Goal: Navigation & Orientation: Find specific page/section

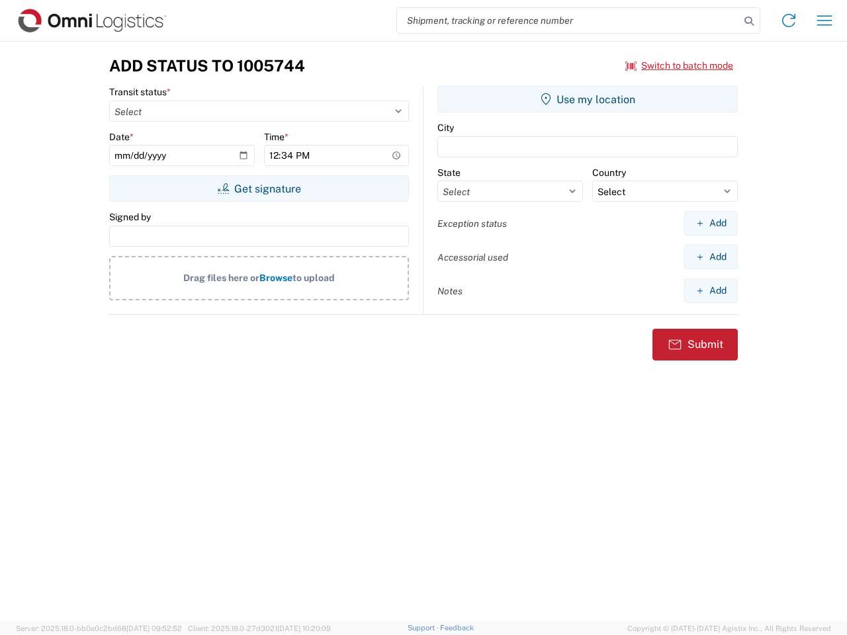
click at [568, 21] on input "search" at bounding box center [568, 20] width 343 height 25
click at [749, 21] on icon at bounding box center [749, 21] width 19 height 19
click at [789, 21] on icon at bounding box center [788, 20] width 21 height 21
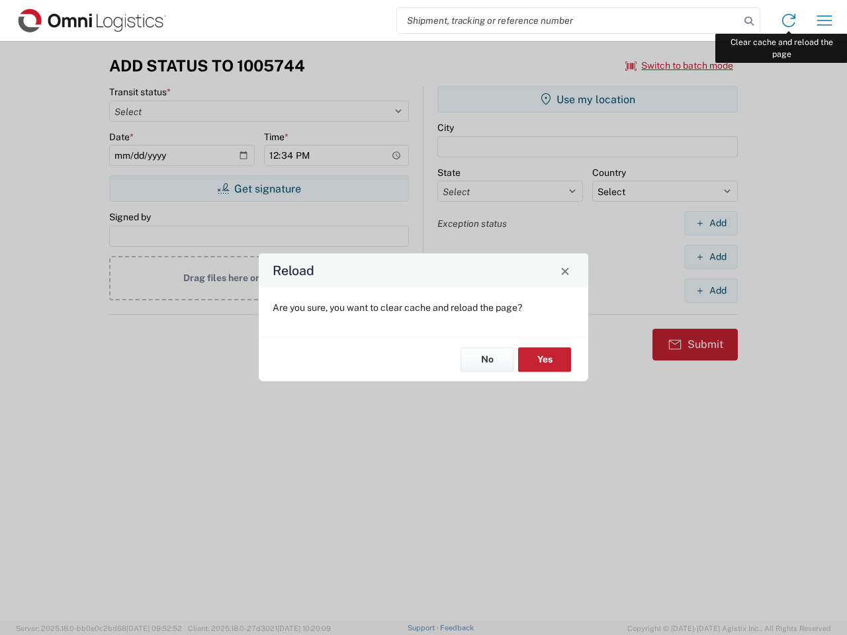
click at [824, 21] on div "Reload Are you sure, you want to clear cache and reload the page? No Yes" at bounding box center [423, 317] width 847 height 635
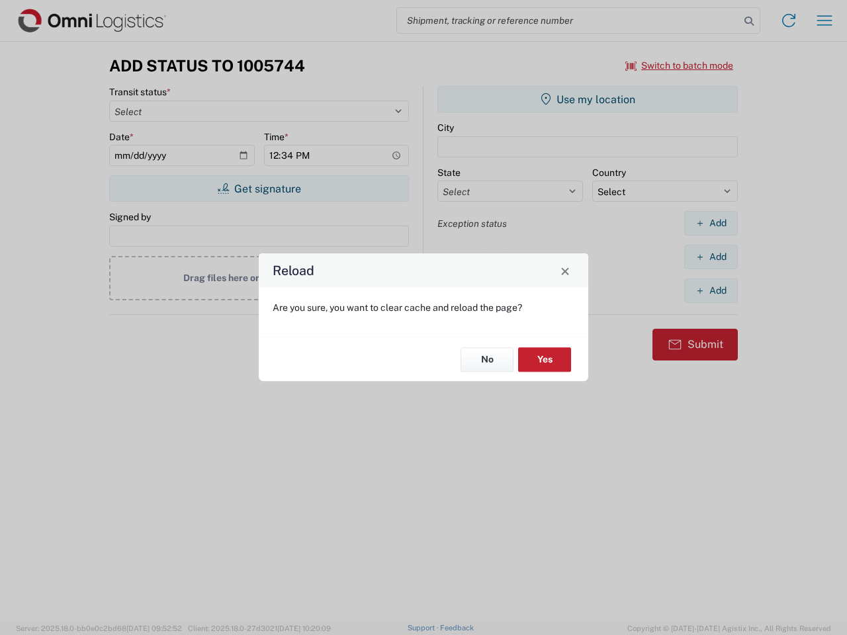
click at [679, 65] on div "Reload Are you sure, you want to clear cache and reload the page? No Yes" at bounding box center [423, 317] width 847 height 635
click at [259, 189] on div "Reload Are you sure, you want to clear cache and reload the page? No Yes" at bounding box center [423, 317] width 847 height 635
click at [587, 99] on div "Reload Are you sure, you want to clear cache and reload the page? No Yes" at bounding box center [423, 317] width 847 height 635
click at [711, 223] on div "Reload Are you sure, you want to clear cache and reload the page? No Yes" at bounding box center [423, 317] width 847 height 635
click at [711, 257] on div "Reload Are you sure, you want to clear cache and reload the page? No Yes" at bounding box center [423, 317] width 847 height 635
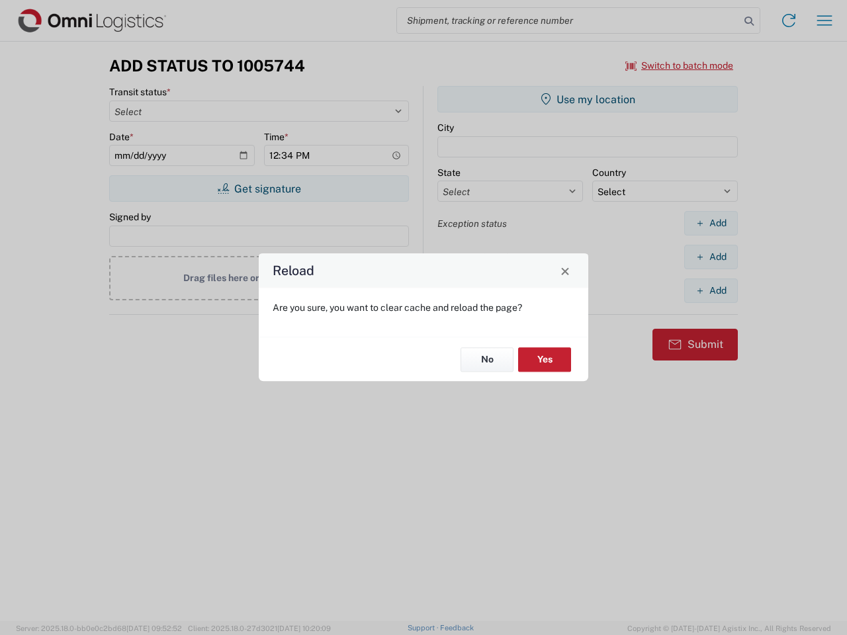
click at [711, 290] on div "Reload Are you sure, you want to clear cache and reload the page? No Yes" at bounding box center [423, 317] width 847 height 635
